Goal: Check status: Check status

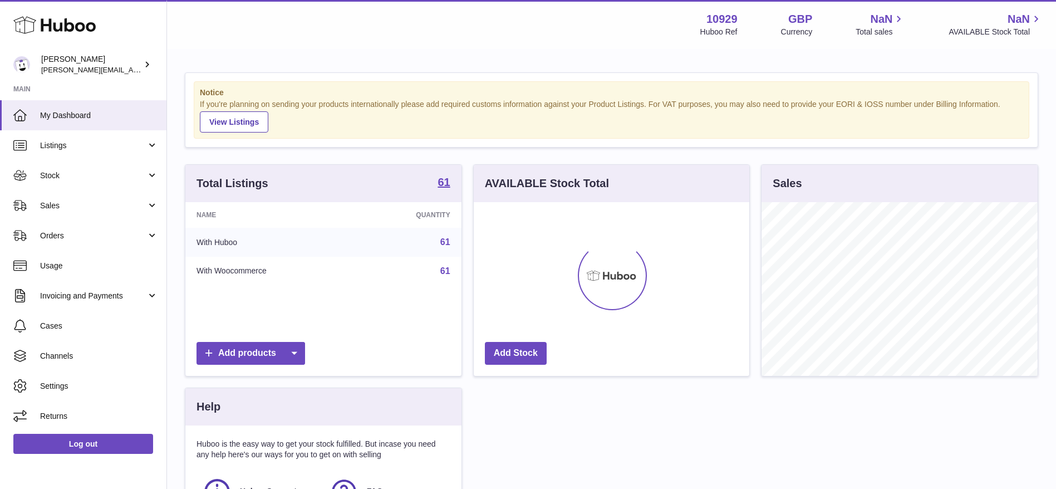
scroll to position [174, 276]
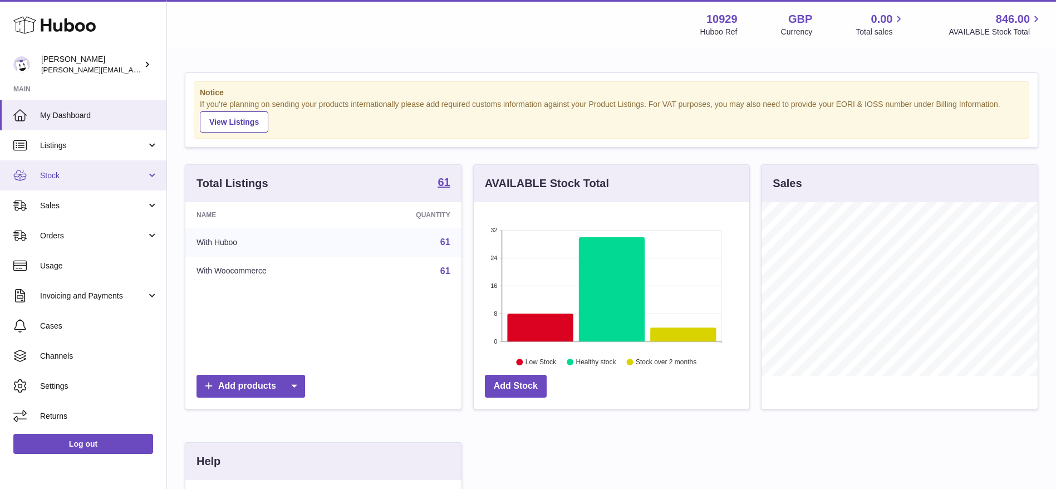
click at [66, 185] on link "Stock" at bounding box center [83, 175] width 166 height 30
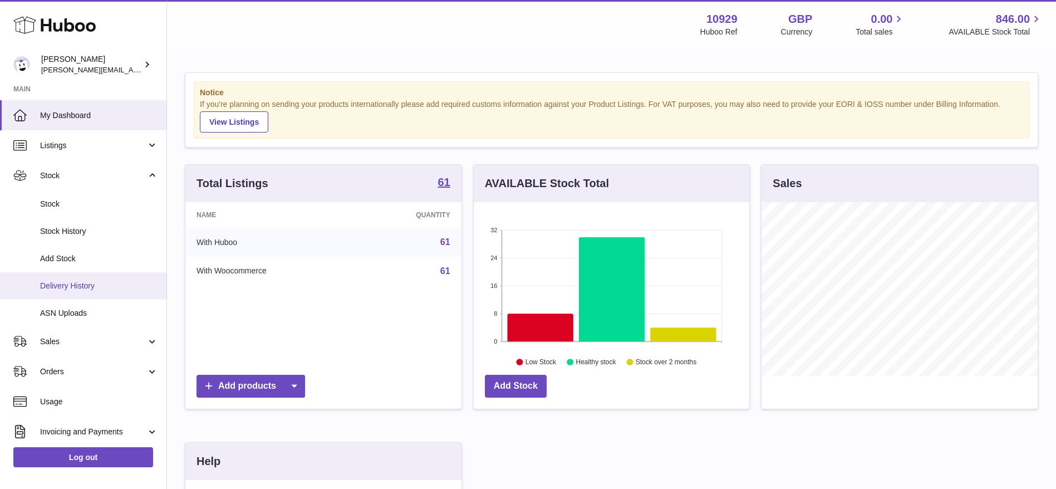
click at [79, 277] on link "Delivery History" at bounding box center [83, 285] width 166 height 27
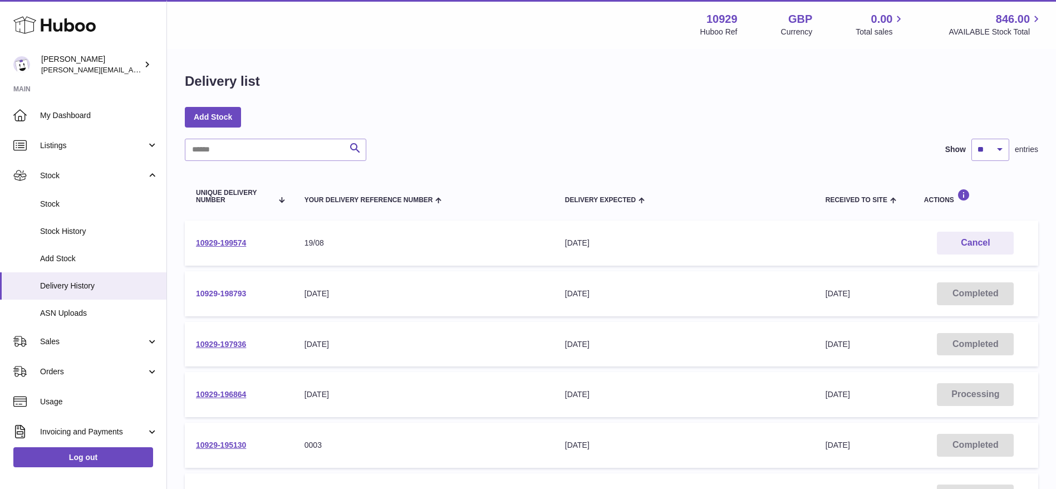
click at [218, 291] on link "10929-198793" at bounding box center [221, 293] width 50 height 9
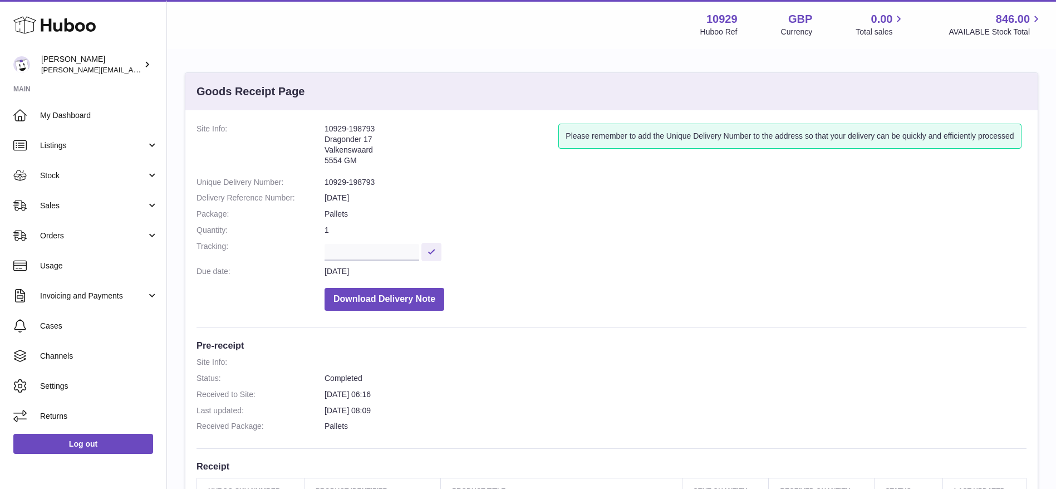
click at [86, 28] on icon at bounding box center [54, 25] width 82 height 22
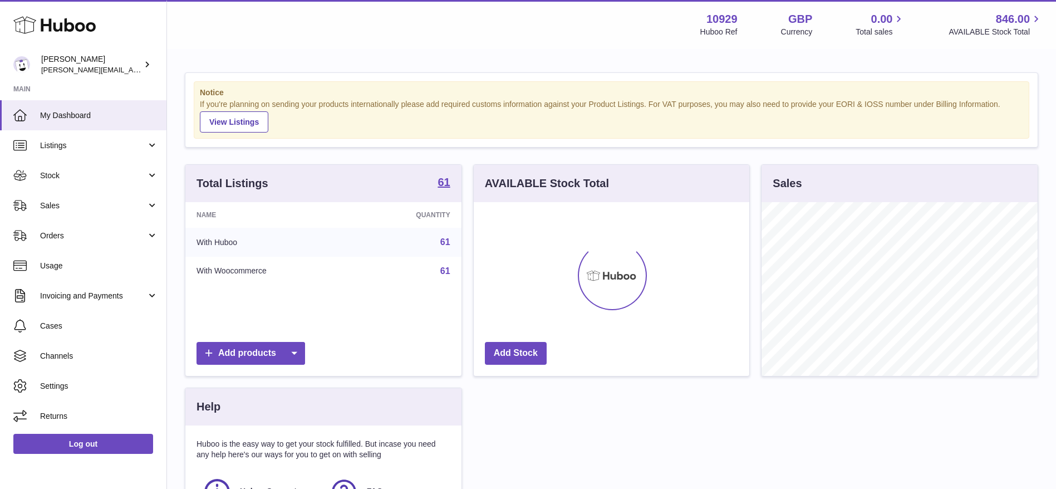
scroll to position [174, 276]
